Goal: Task Accomplishment & Management: Manage account settings

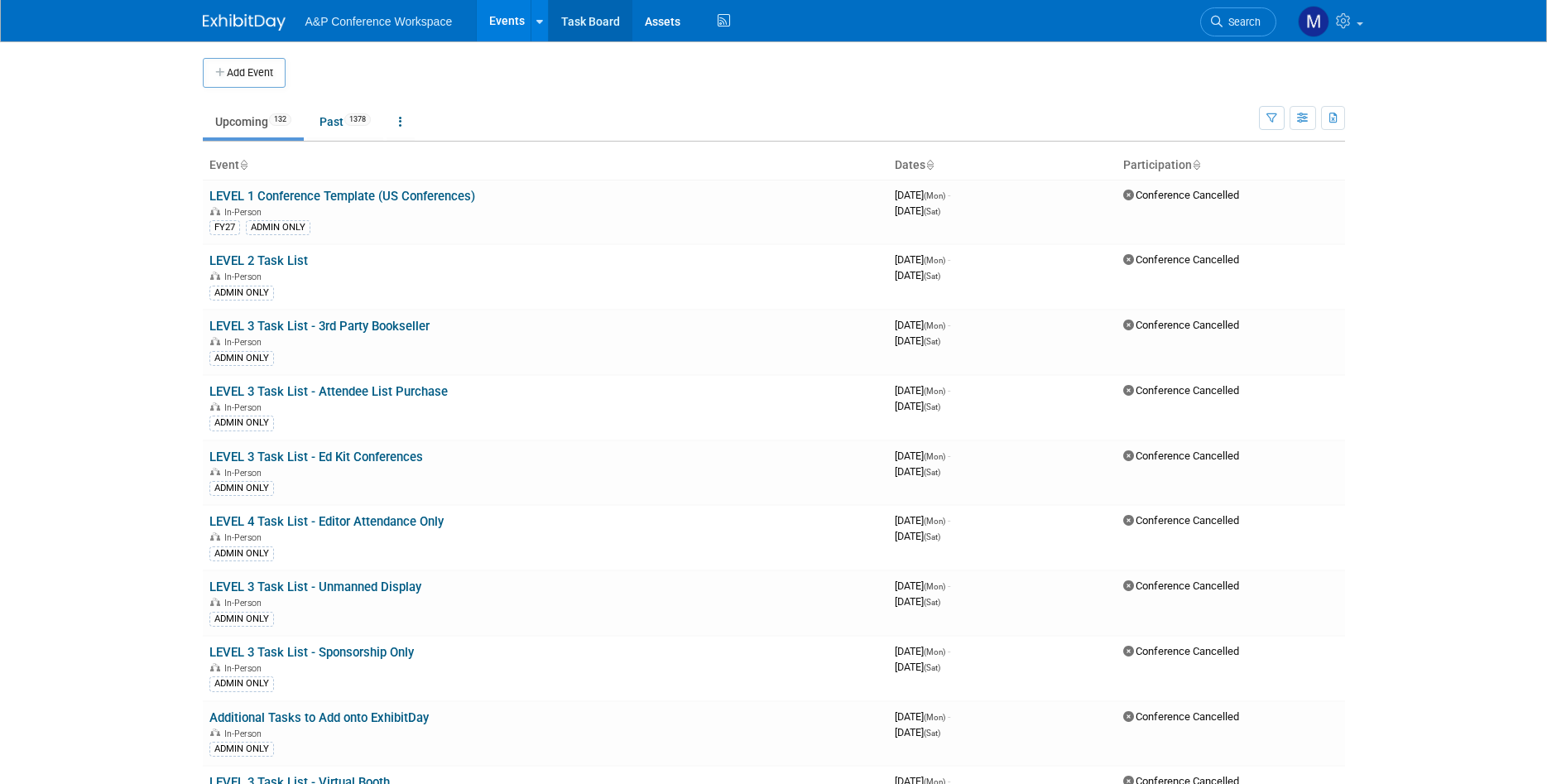
click at [603, 23] on link "Task Board" at bounding box center [590, 20] width 84 height 42
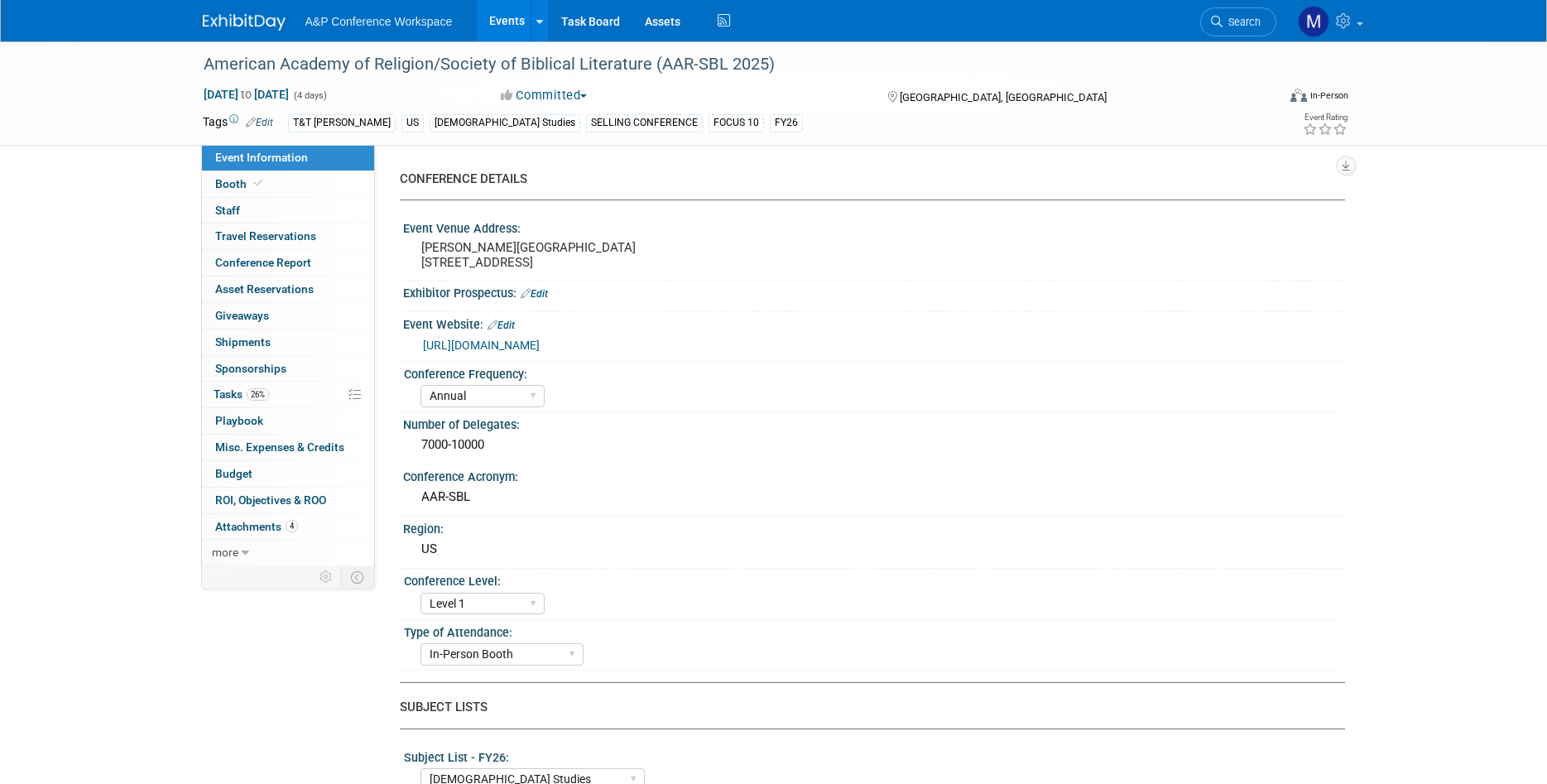
select select "Annual"
select select "Level 1"
select select "In-Person Booth"
select select "[DEMOGRAPHIC_DATA] Studies"
select select "T&T Clark"
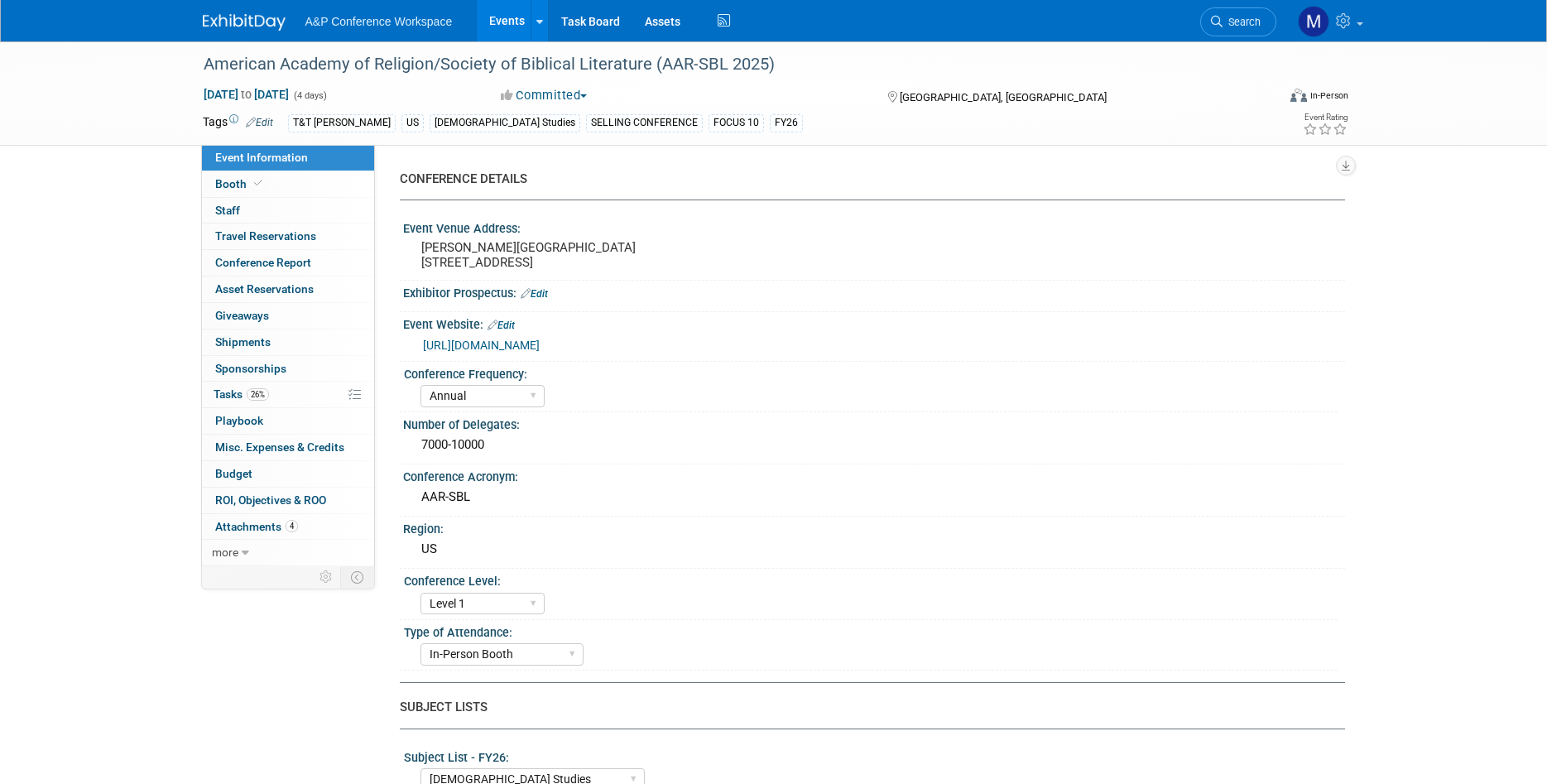
select select "Amanda Oney"
select select "Maria Rohde"
select select "Sophia Hettler"
select select "Networking/Commissioning"
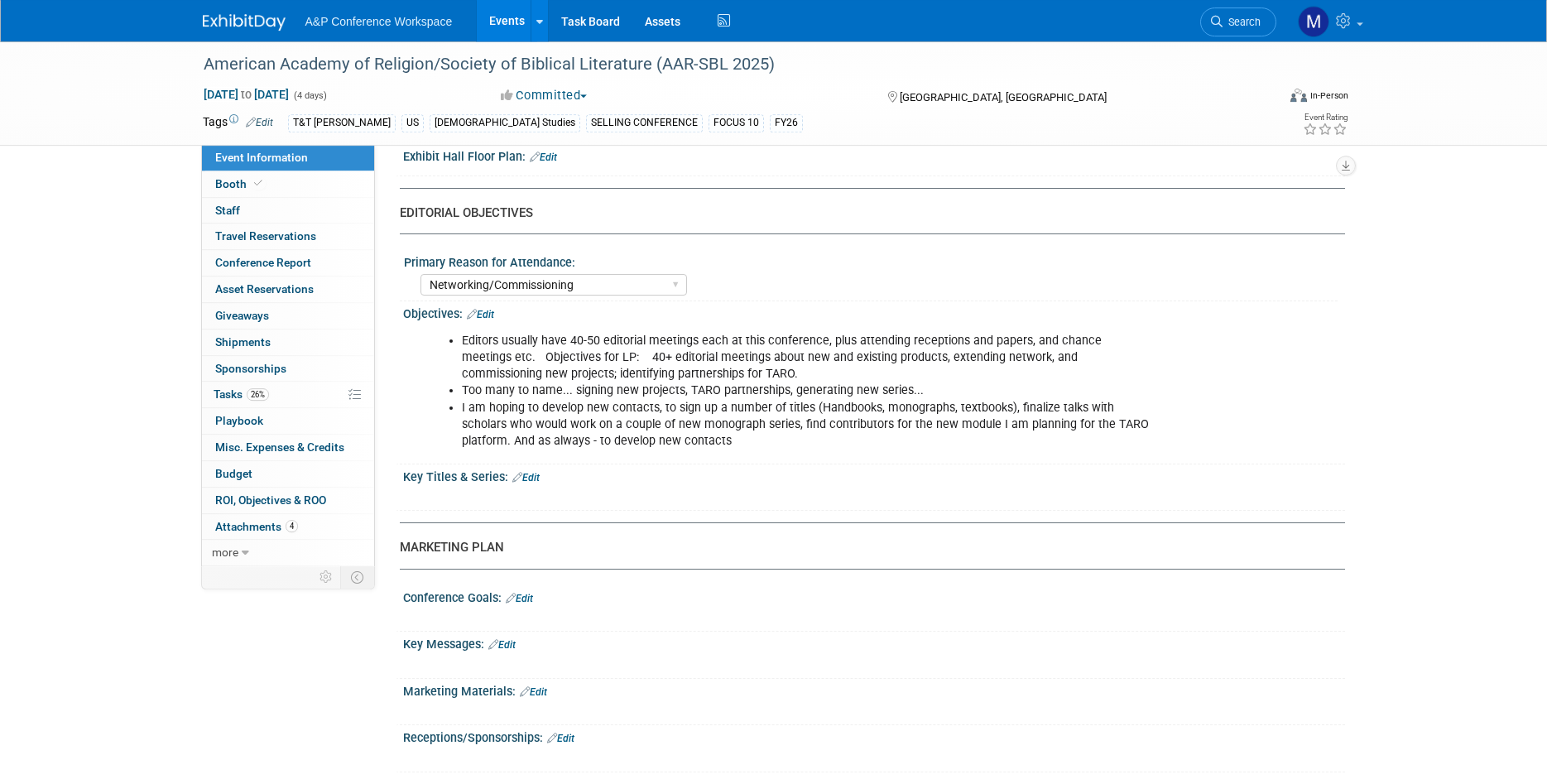
scroll to position [1773, 0]
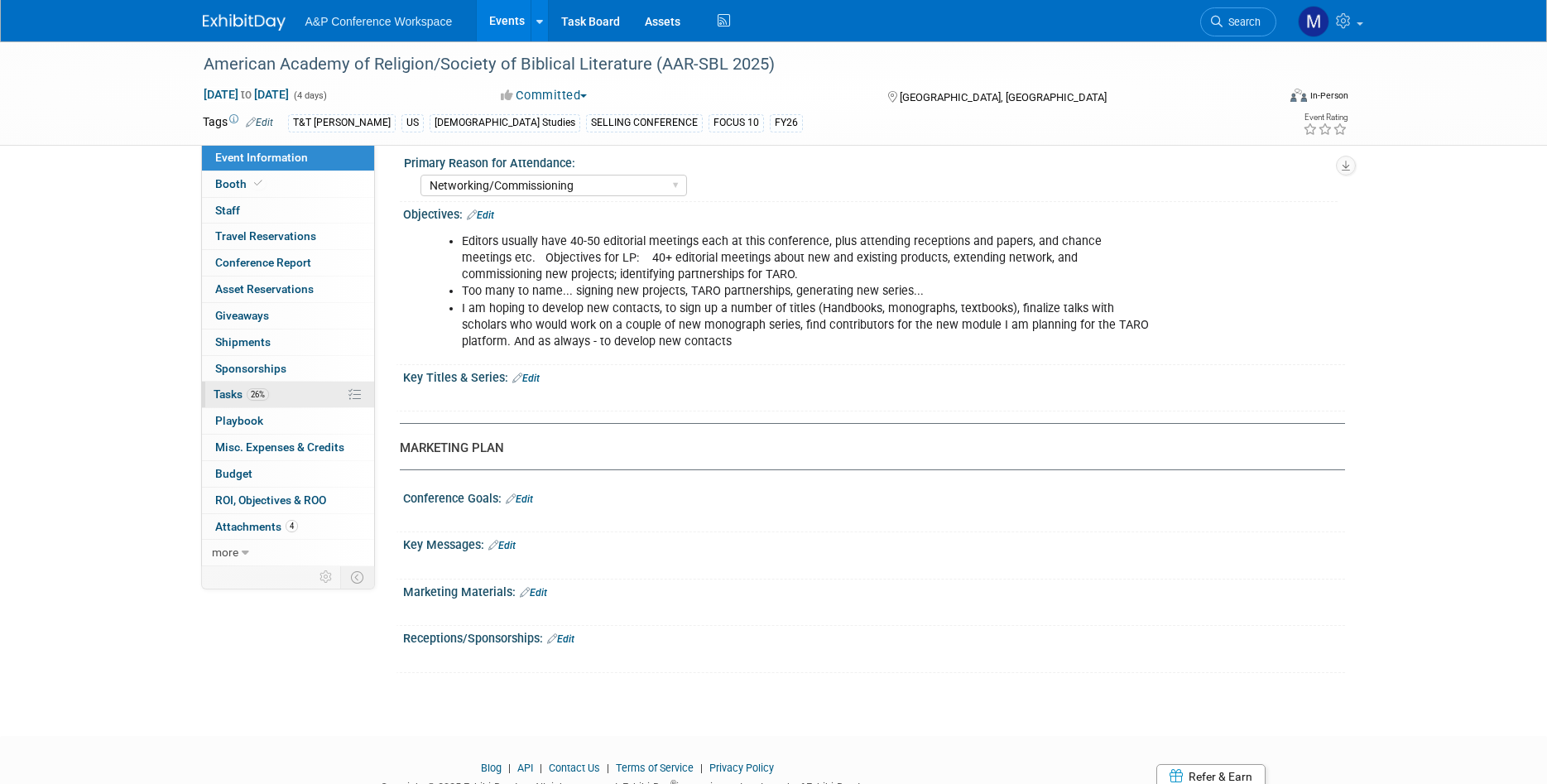
click at [286, 388] on link "26% Tasks 26%" at bounding box center [288, 394] width 172 height 26
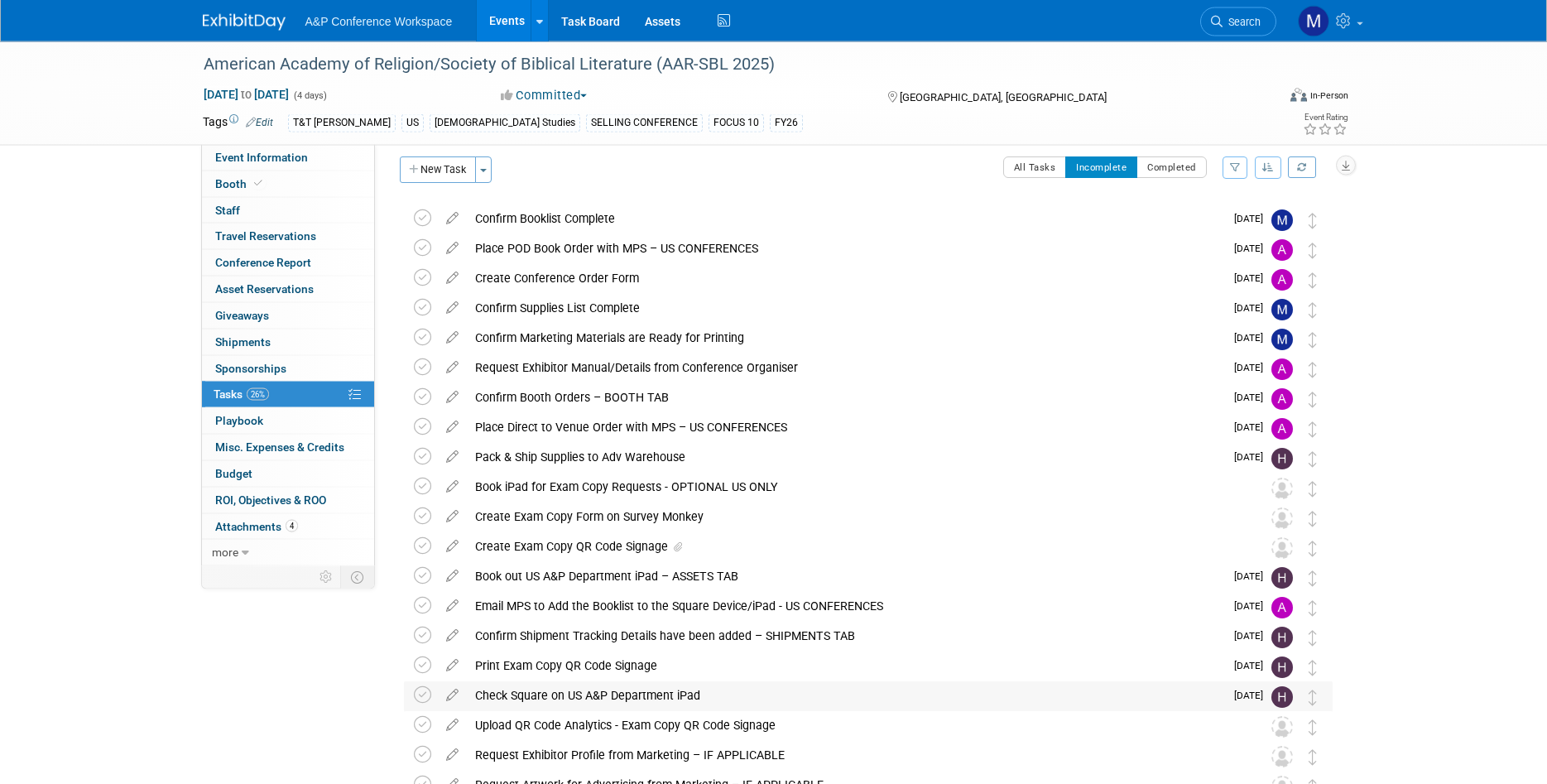
scroll to position [0, 0]
